Goal: Information Seeking & Learning: Learn about a topic

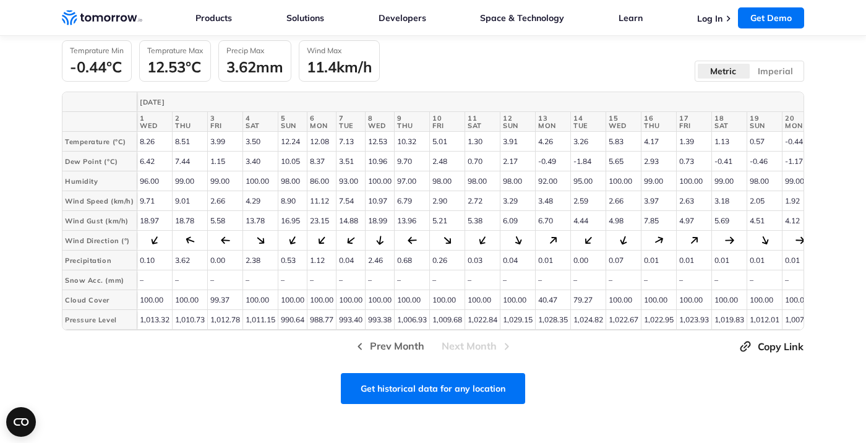
scroll to position [591, 0]
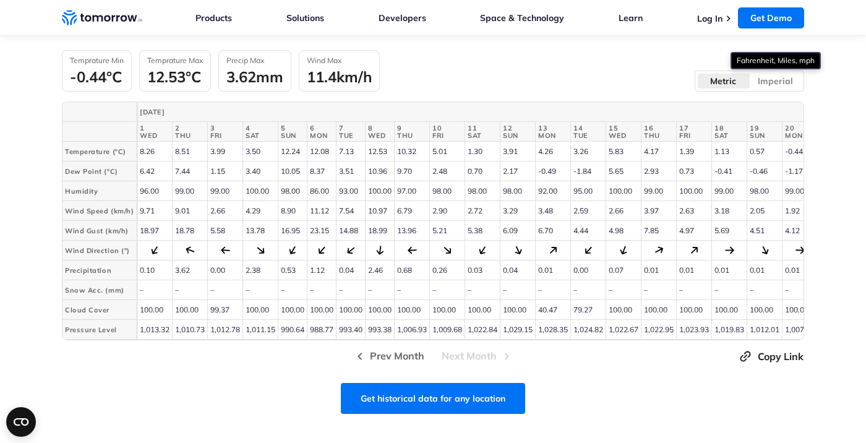
click at [768, 84] on label "Imperial" at bounding box center [776, 81] width 53 height 16
click at [0, 0] on input "Imperial" at bounding box center [0, 0] width 0 height 0
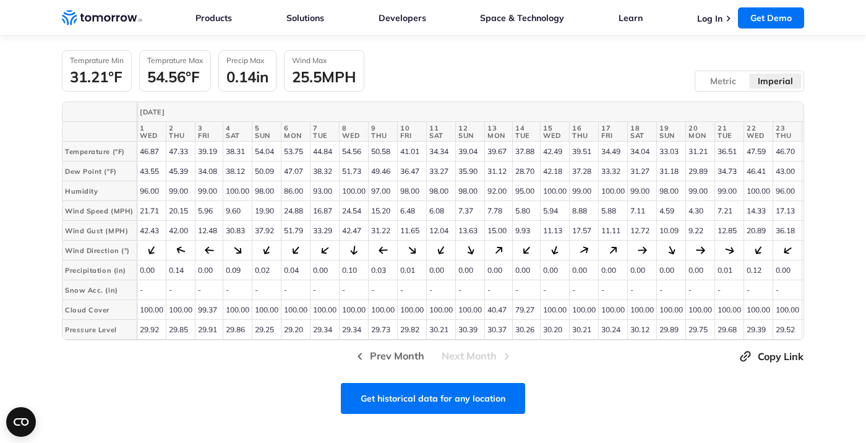
scroll to position [691, 0]
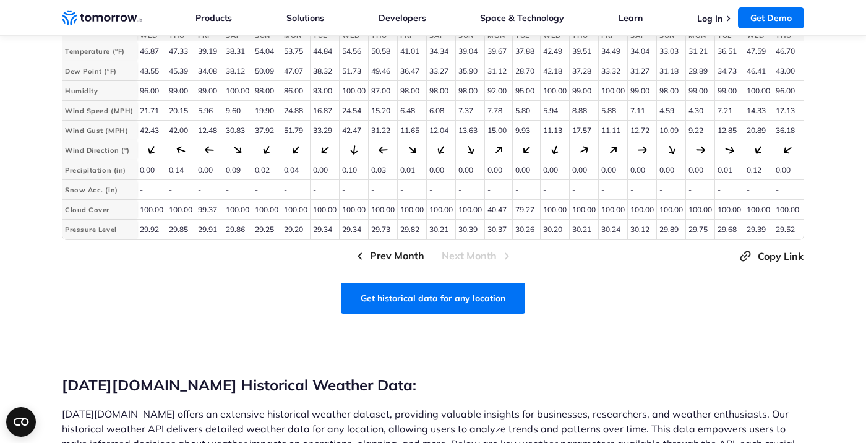
click at [391, 254] on span "Prev Month" at bounding box center [397, 255] width 54 height 15
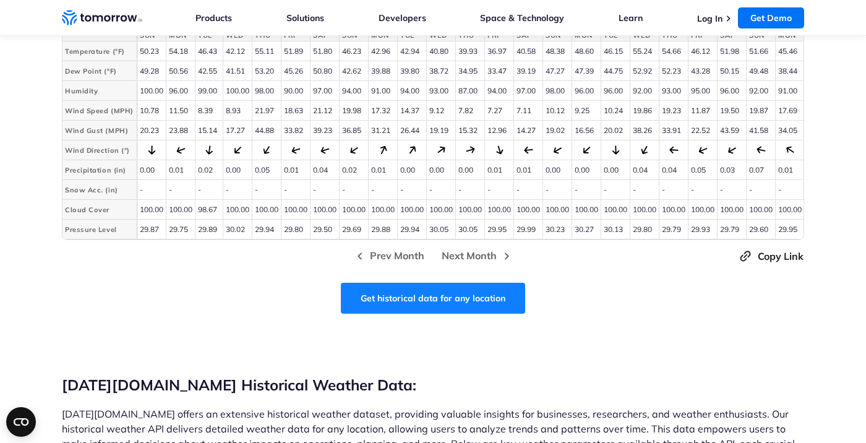
click at [425, 294] on link "Get historical data for any location" at bounding box center [433, 298] width 184 height 31
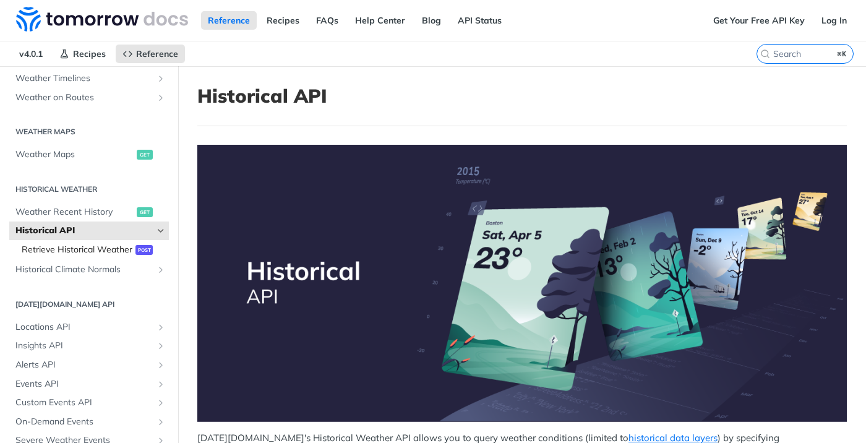
click at [105, 252] on span "Retrieve Historical Weather" at bounding box center [77, 250] width 111 height 12
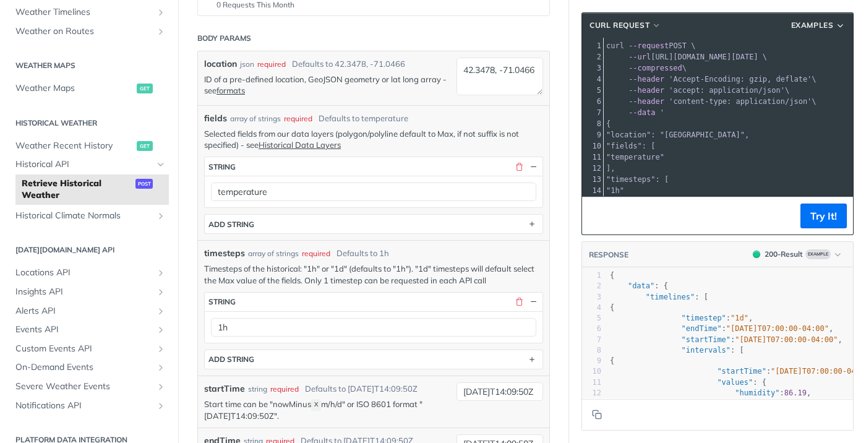
scroll to position [188, 0]
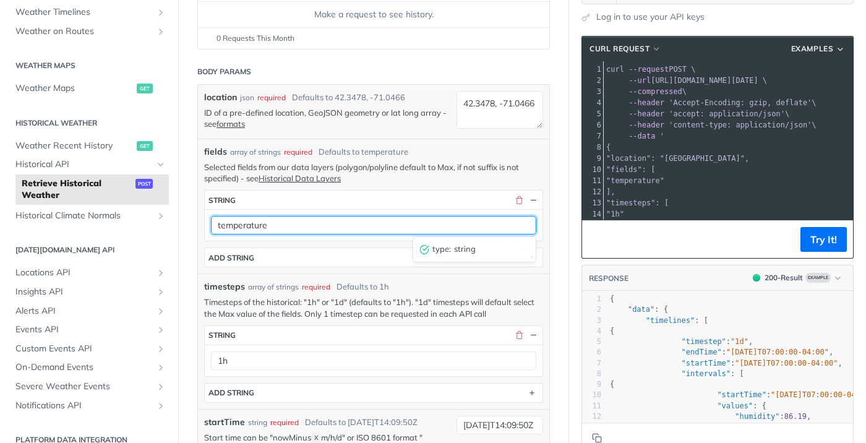
click at [291, 226] on input "temperature" at bounding box center [373, 225] width 325 height 19
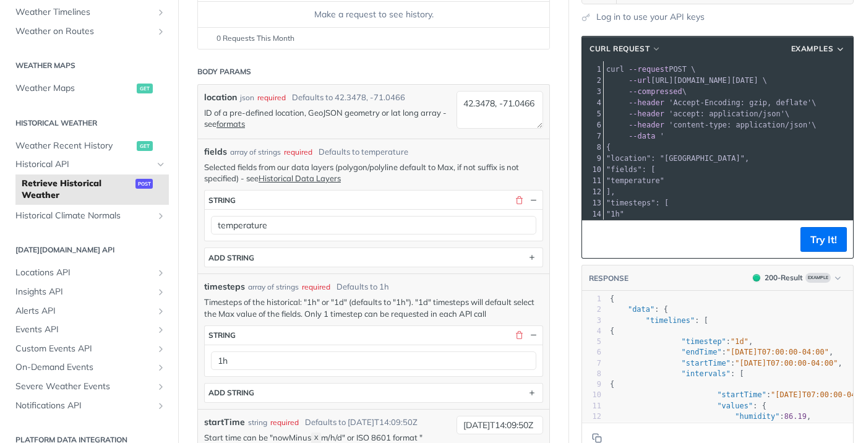
click at [281, 301] on p "Timesteps of the historical: "1h" or "1d" (defaults to "1h"). "1d" timesteps wi…" at bounding box center [373, 307] width 339 height 22
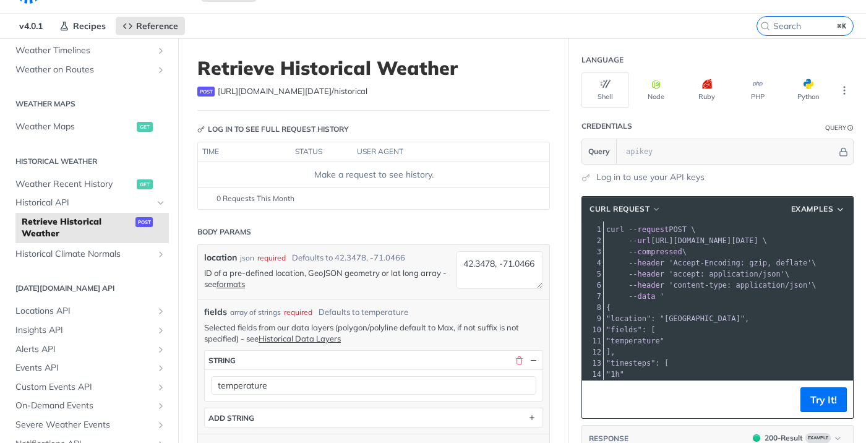
scroll to position [12, 0]
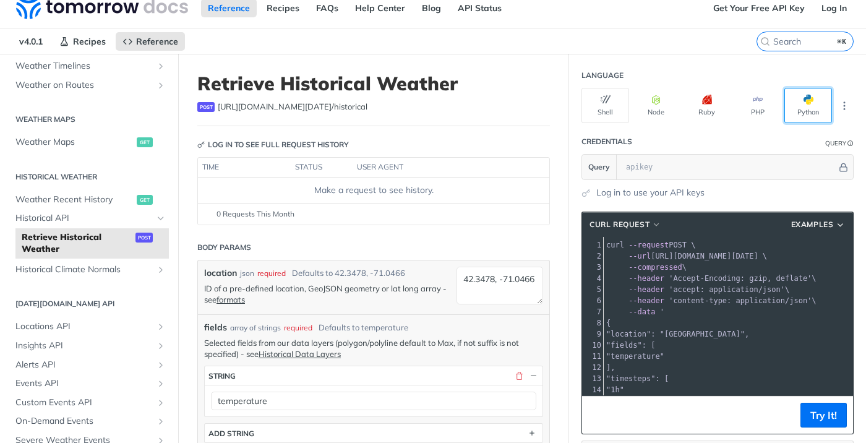
click at [815, 108] on button "Python" at bounding box center [808, 105] width 48 height 35
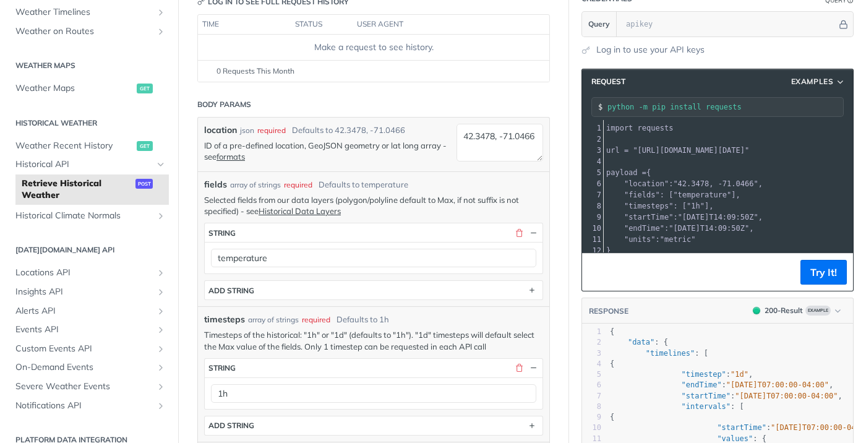
scroll to position [157, 0]
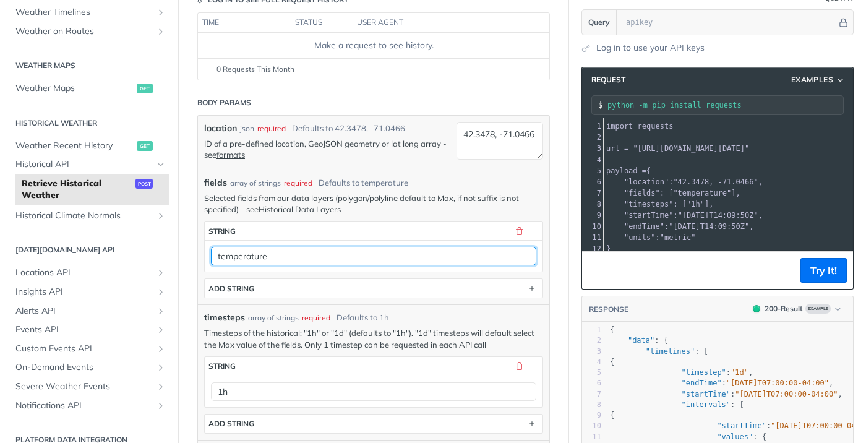
click at [297, 255] on input "temperature" at bounding box center [373, 256] width 325 height 19
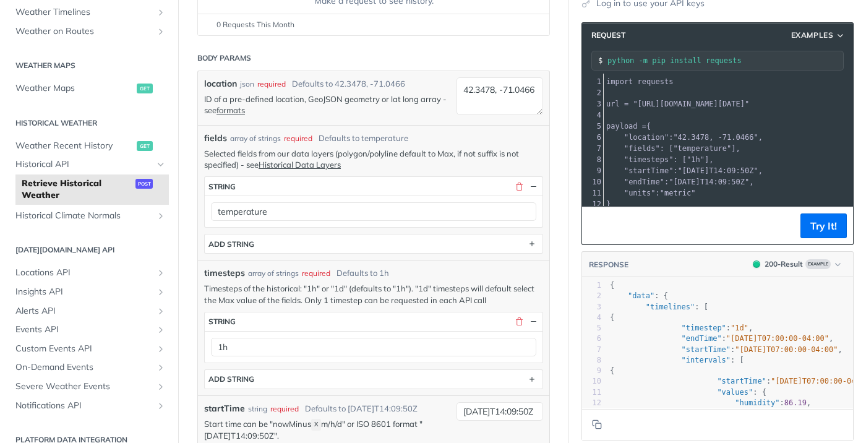
click at [707, 197] on pre ""units" : "metric"" at bounding box center [740, 192] width 272 height 11
click at [698, 160] on span ""1h"" at bounding box center [695, 159] width 18 height 9
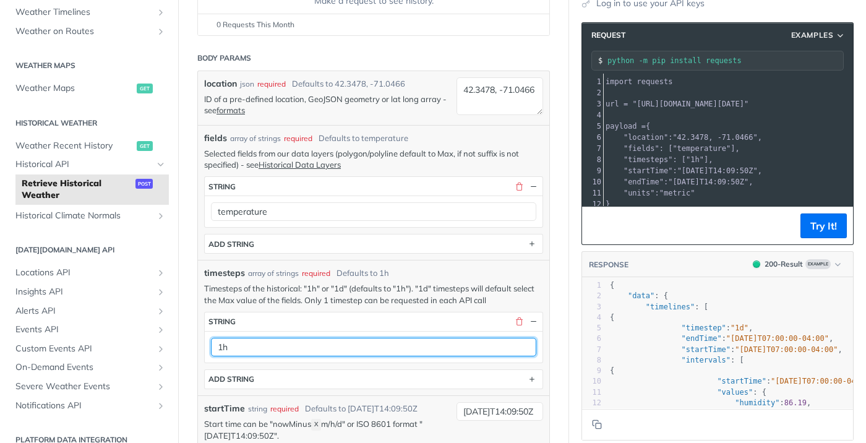
click at [278, 341] on input "1h" at bounding box center [373, 347] width 325 height 19
type input "1D"
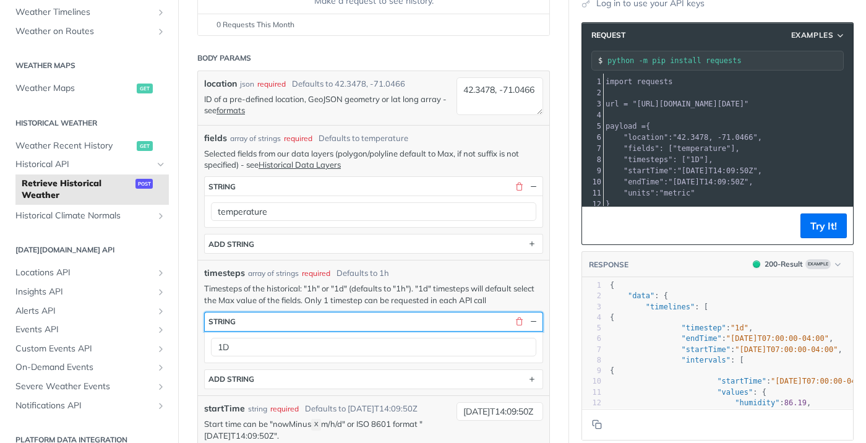
click at [355, 322] on button "string" at bounding box center [374, 321] width 338 height 19
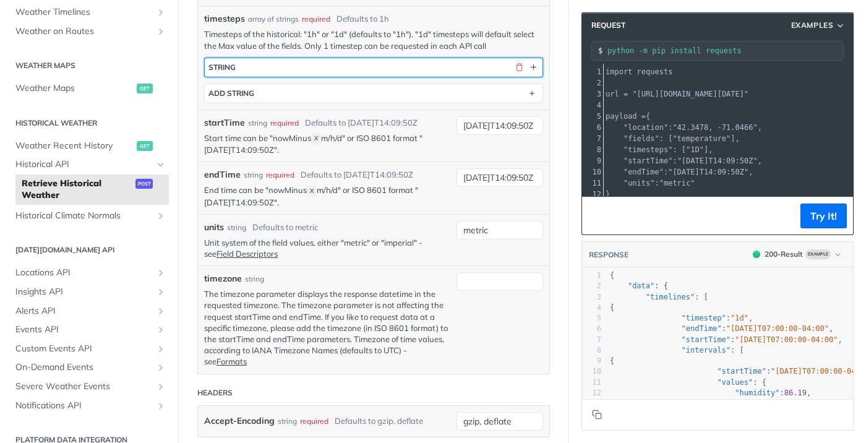
scroll to position [476, 0]
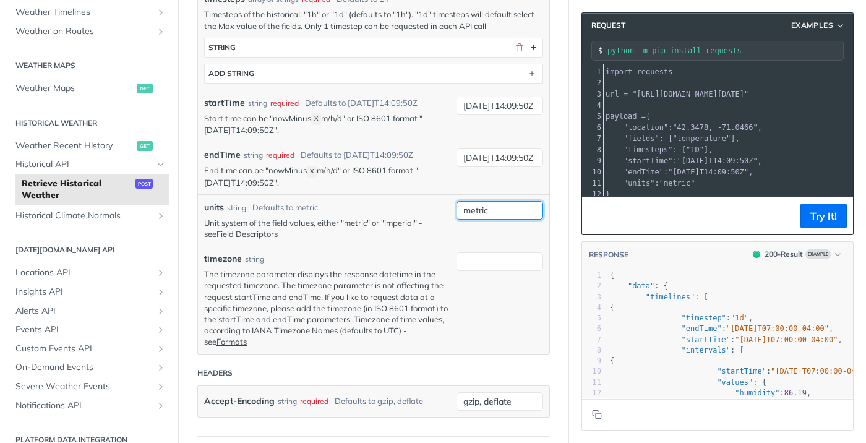
click at [472, 207] on input "metric" at bounding box center [499, 210] width 87 height 19
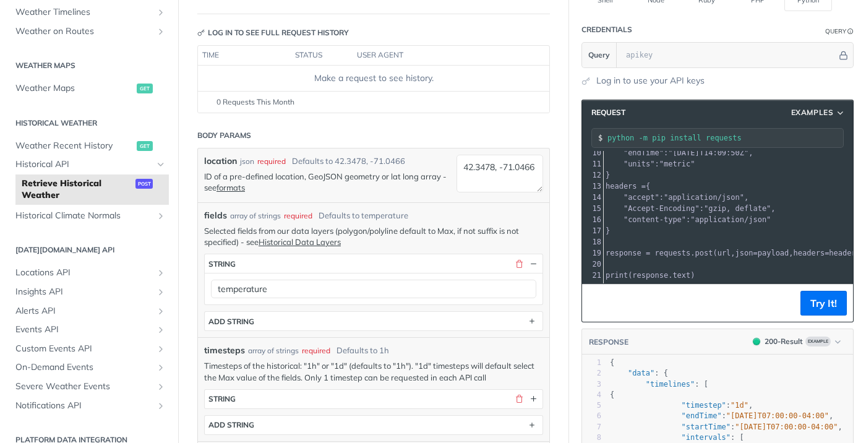
scroll to position [150, 0]
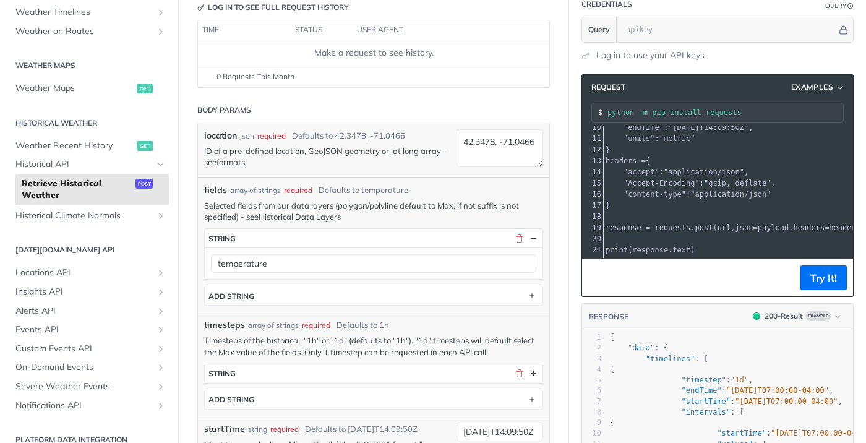
click at [288, 213] on link "Historical Data Layers" at bounding box center [300, 217] width 82 height 10
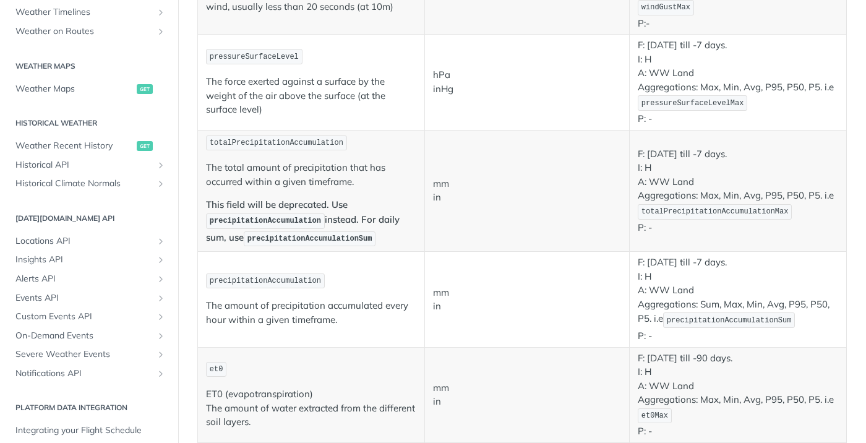
scroll to position [929, 0]
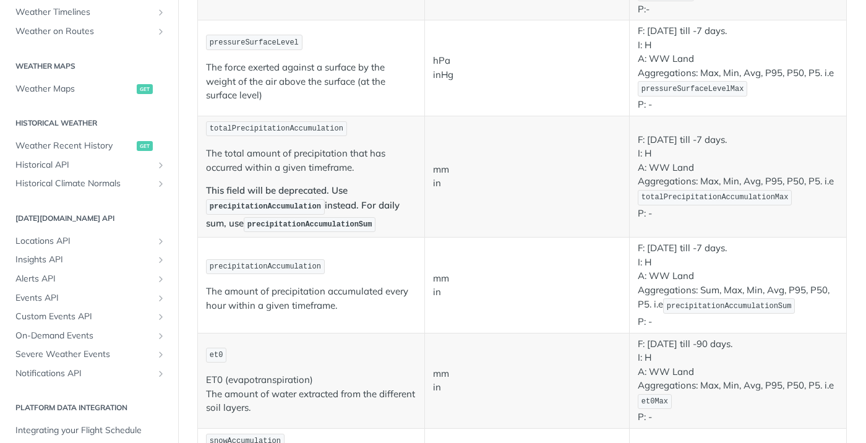
click at [284, 208] on span "precipitationAccumulation" at bounding box center [265, 206] width 111 height 9
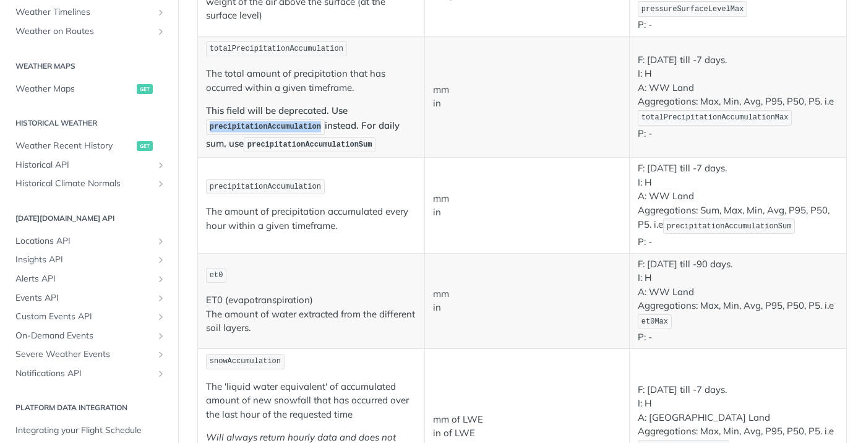
scroll to position [1009, 0]
click at [318, 143] on span "precipitationAccumulationSum" at bounding box center [309, 144] width 125 height 9
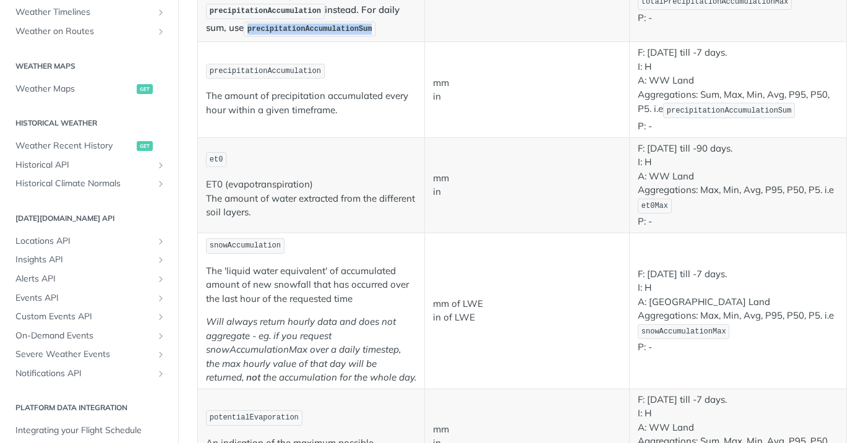
scroll to position [1225, 0]
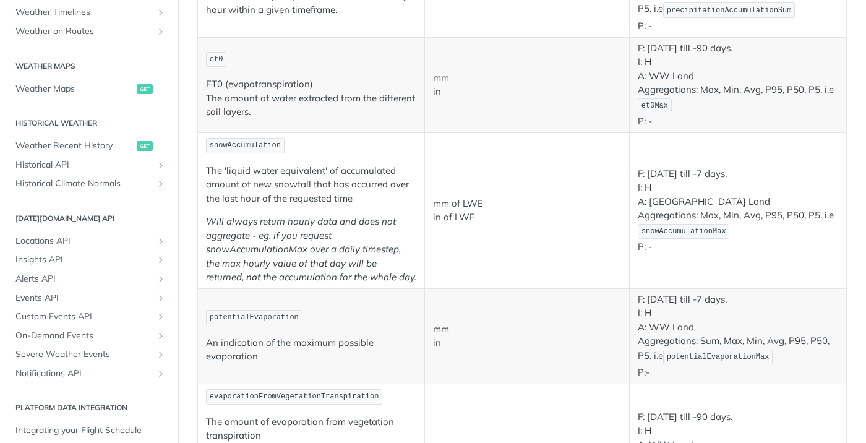
click at [281, 240] on em "Will always return hourly data and does not aggregate - eg. if you request snow…" at bounding box center [303, 248] width 195 height 67
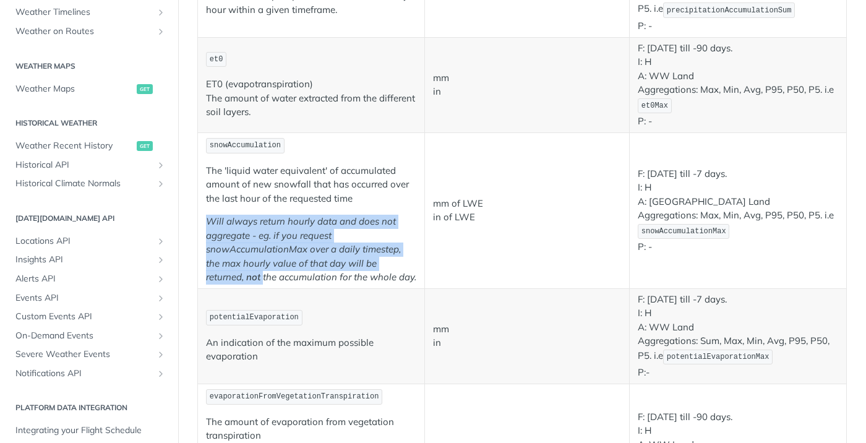
click at [281, 240] on em "Will always return hourly data and does not aggregate - eg. if you request snow…" at bounding box center [303, 248] width 195 height 67
click at [286, 252] on em "Will always return hourly data and does not aggregate - eg. if you request snow…" at bounding box center [303, 248] width 195 height 67
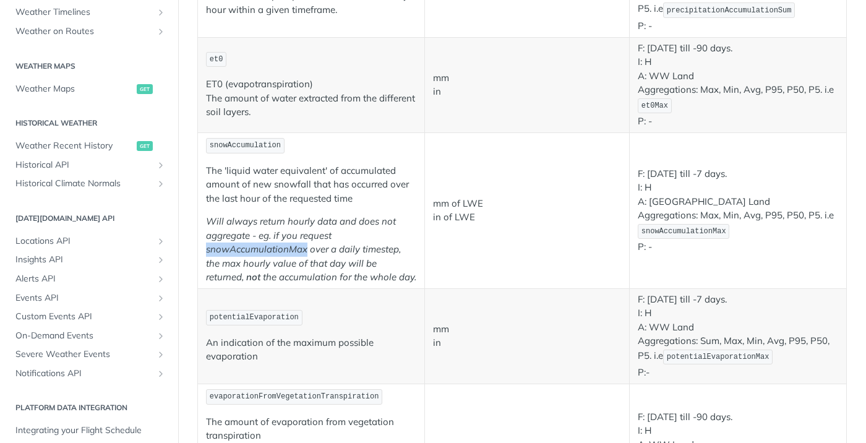
click at [286, 252] on em "Will always return hourly data and does not aggregate - eg. if you request snow…" at bounding box center [303, 248] width 195 height 67
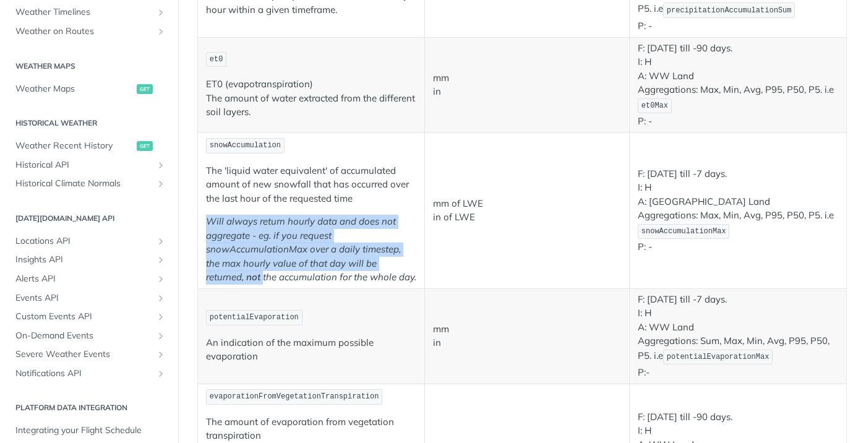
click at [286, 252] on em "Will always return hourly data and does not aggregate - eg. if you request snow…" at bounding box center [303, 248] width 195 height 67
click at [285, 263] on em "Will always return hourly data and does not aggregate - eg. if you request snow…" at bounding box center [303, 248] width 195 height 67
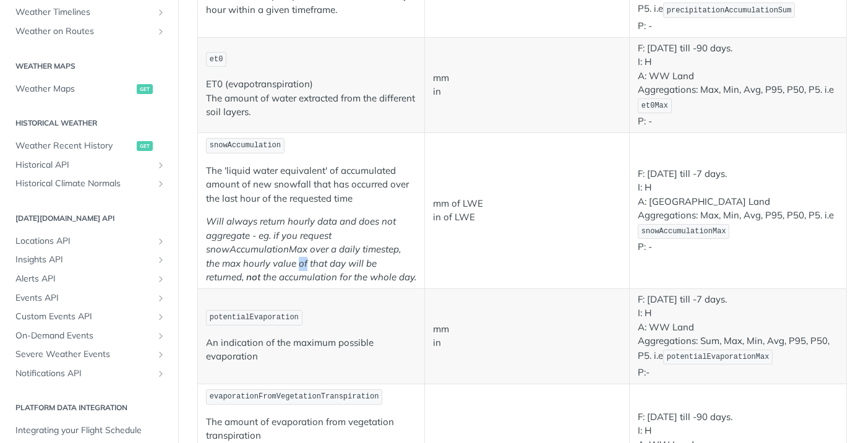
click at [285, 263] on em "Will always return hourly data and does not aggregate - eg. if you request snow…" at bounding box center [303, 248] width 195 height 67
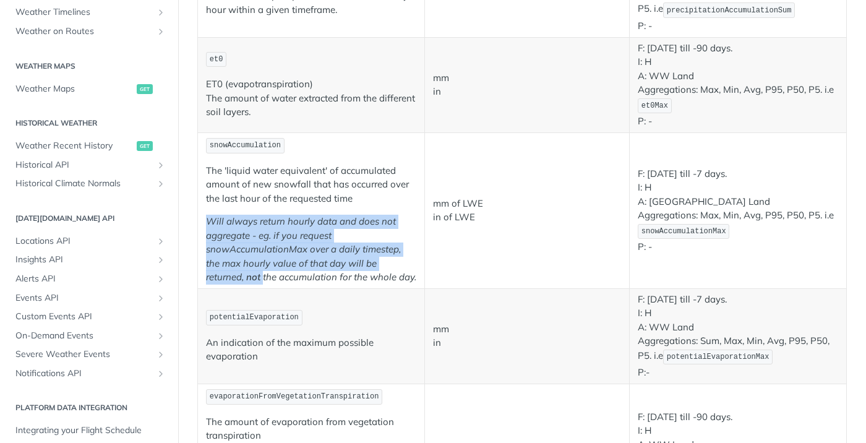
click at [285, 263] on em "Will always return hourly data and does not aggregate - eg. if you request snow…" at bounding box center [303, 248] width 195 height 67
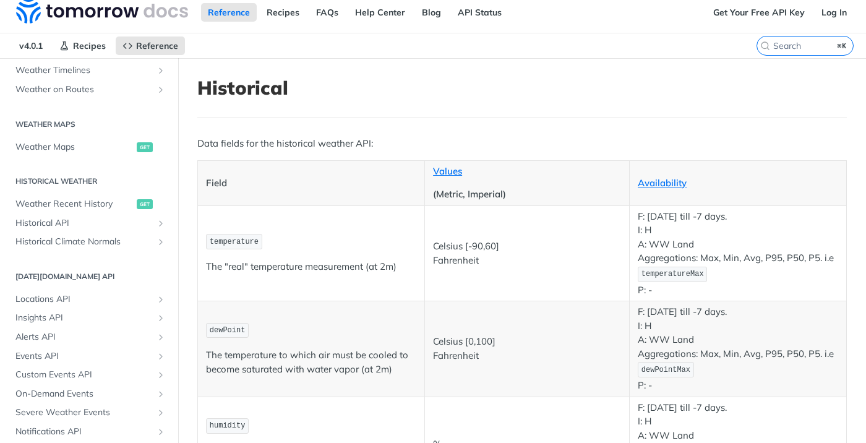
scroll to position [0, 0]
